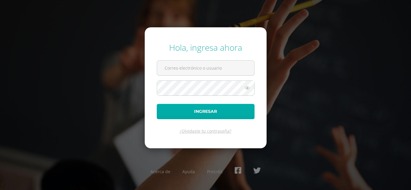
type input "maribelchalcu2023@maiagt.org"
click at [187, 112] on button "Ingresar" at bounding box center [206, 111] width 98 height 15
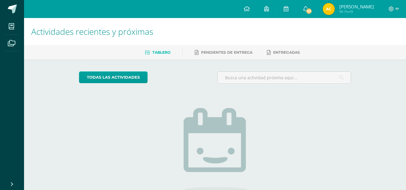
click at [346, 7] on span "[PERSON_NAME] Mi Perfil" at bounding box center [349, 9] width 54 height 12
click at [335, 8] on img at bounding box center [329, 9] width 12 height 12
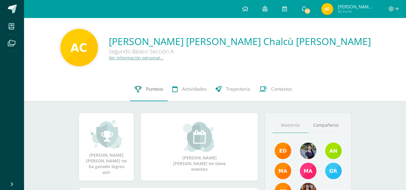
click at [143, 85] on link "Punteos" at bounding box center [149, 89] width 38 height 24
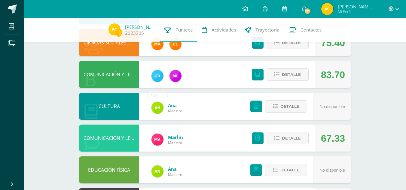
scroll to position [225, 0]
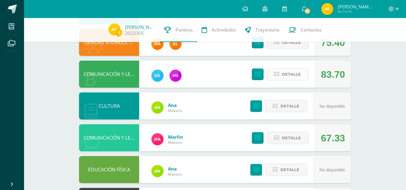
click at [284, 75] on span "Detalle" at bounding box center [291, 74] width 19 height 11
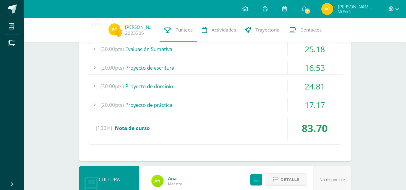
scroll to position [305, 0]
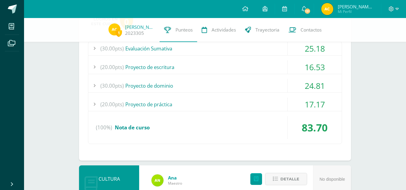
click at [290, 83] on div "24.81" at bounding box center [315, 86] width 54 height 14
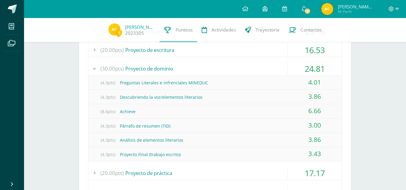
scroll to position [322, 0]
click at [304, 70] on div "24.81" at bounding box center [315, 70] width 54 height 14
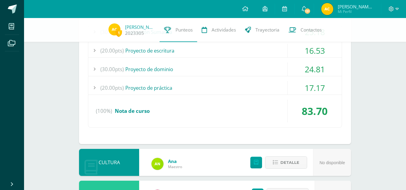
click at [308, 87] on div "17.17" at bounding box center [315, 88] width 54 height 14
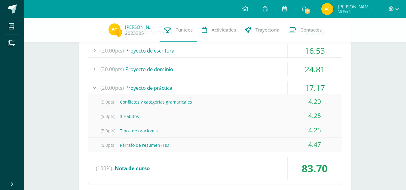
click at [308, 87] on div "17.17" at bounding box center [315, 88] width 54 height 14
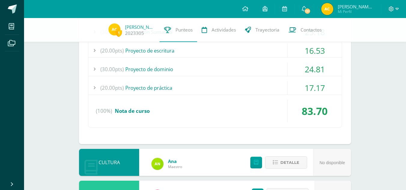
click at [309, 46] on div "16.53" at bounding box center [315, 51] width 54 height 14
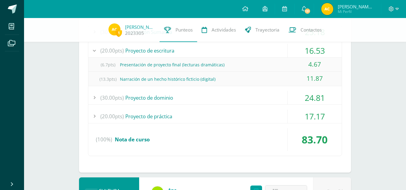
click at [309, 46] on div "16.53" at bounding box center [315, 51] width 54 height 14
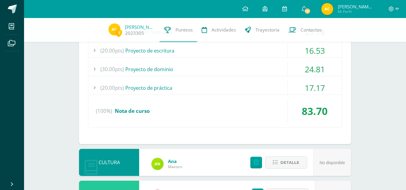
click at [309, 52] on div "16.53" at bounding box center [315, 51] width 54 height 14
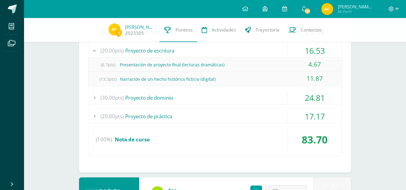
click at [309, 52] on div "16.53" at bounding box center [315, 51] width 54 height 14
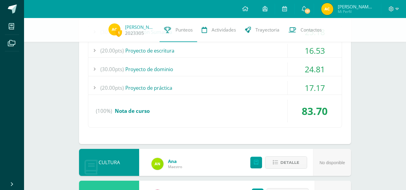
click at [314, 69] on div "24.81" at bounding box center [315, 70] width 54 height 14
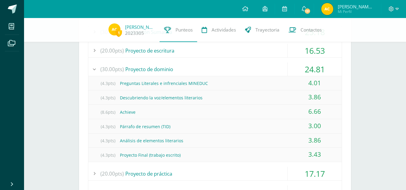
click at [314, 69] on div "24.81" at bounding box center [315, 70] width 54 height 14
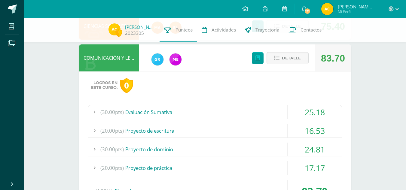
scroll to position [241, 0]
click at [286, 56] on span "Detalle" at bounding box center [291, 58] width 19 height 11
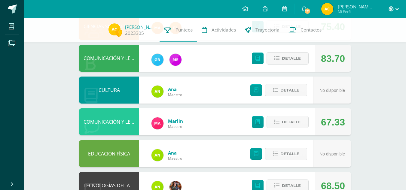
click at [390, 7] on icon at bounding box center [391, 8] width 5 height 5
click at [373, 42] on span "Cerrar sesión" at bounding box center [378, 41] width 27 height 6
